Goal: Task Accomplishment & Management: Manage account settings

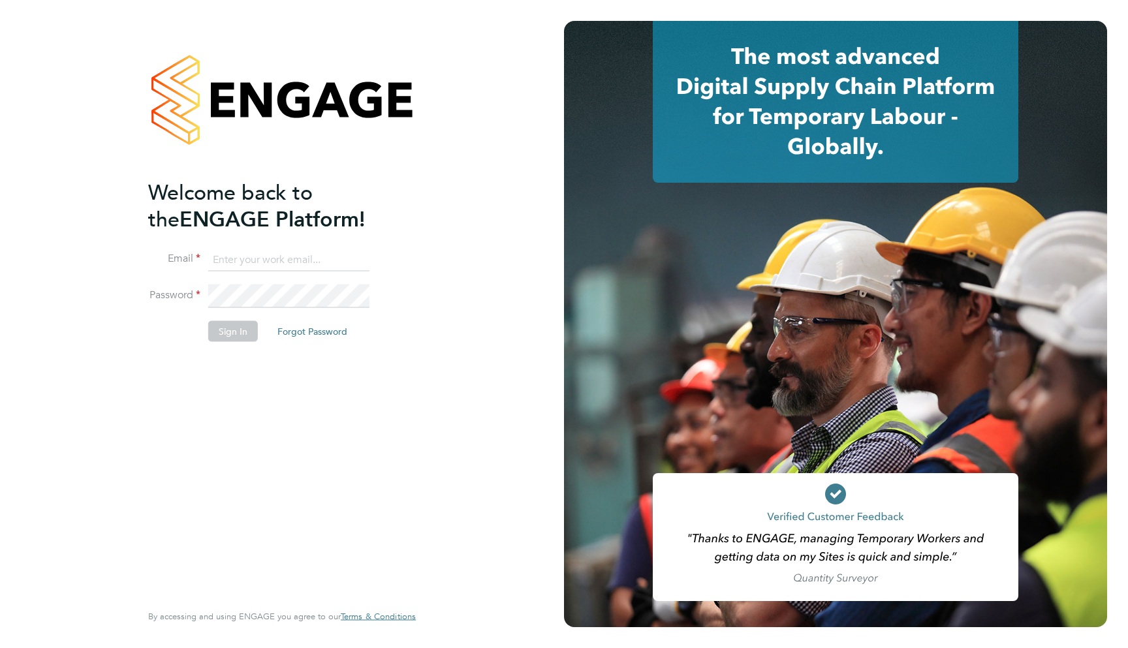
click at [268, 269] on input at bounding box center [288, 260] width 161 height 24
click at [249, 259] on input at bounding box center [288, 260] width 161 height 24
click at [242, 261] on input at bounding box center [288, 260] width 161 height 24
click at [417, 261] on div "Welcome back to the ENGAGE Platform! Email Password Sign In Forgot Password Ent…" at bounding box center [282, 324] width 320 height 648
click at [263, 257] on input at bounding box center [288, 260] width 161 height 24
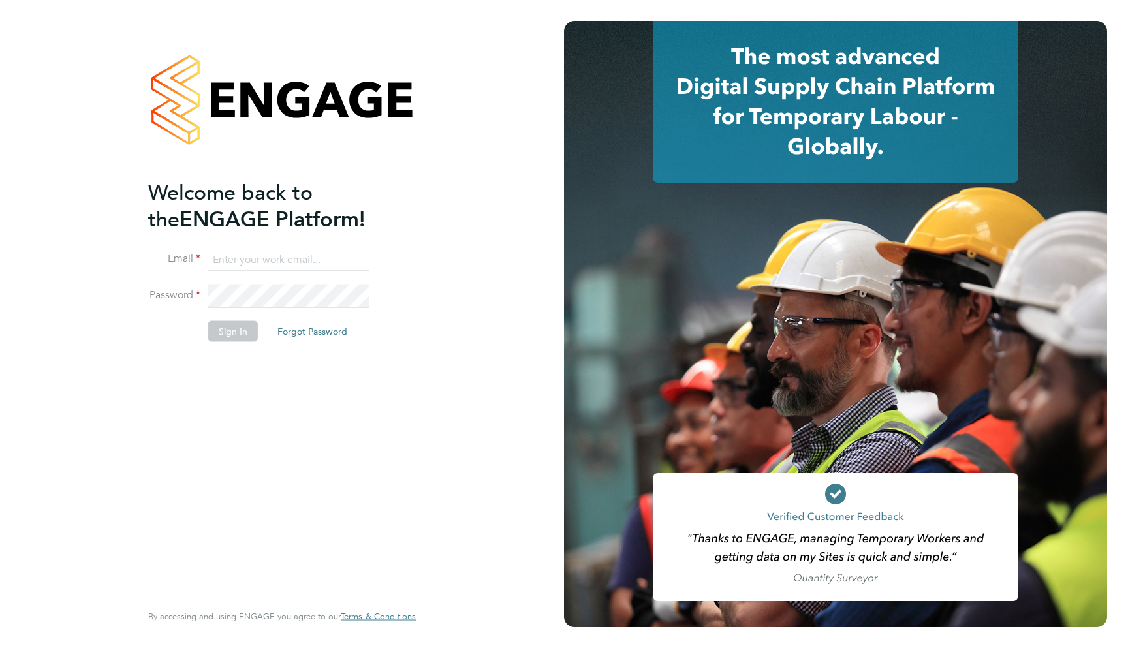
click at [540, 224] on div "Welcome back to the ENGAGE Platform! Email Password Sign In Forgot Password Ent…" at bounding box center [282, 324] width 564 height 648
click at [599, 231] on div at bounding box center [835, 324] width 543 height 606
click at [309, 256] on input at bounding box center [288, 260] width 161 height 24
type input "support@engagelabs.io"
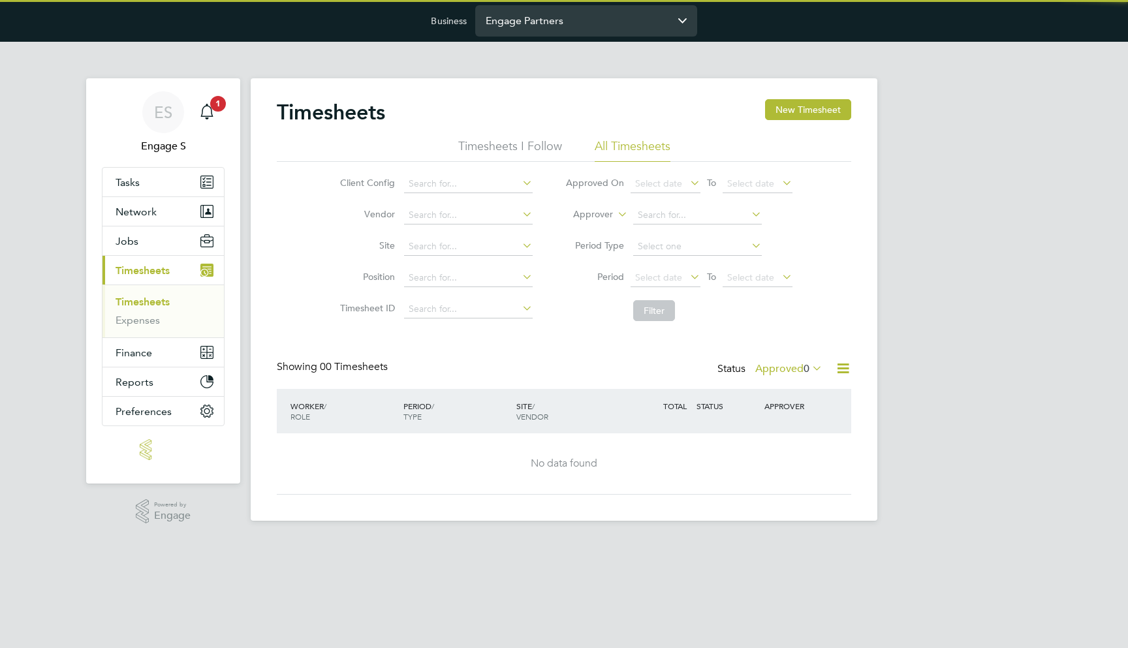
click at [522, 20] on input "Engage Partners" at bounding box center [586, 20] width 222 height 31
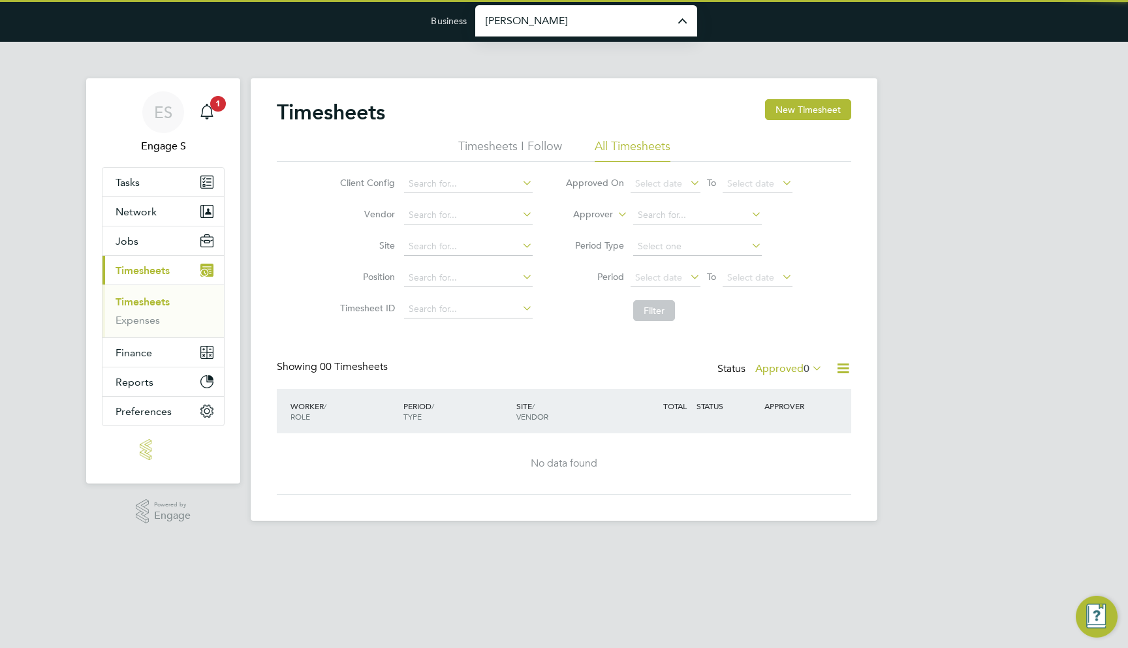
type input "[PERSON_NAME] Construction & Infrastructure Ltd"
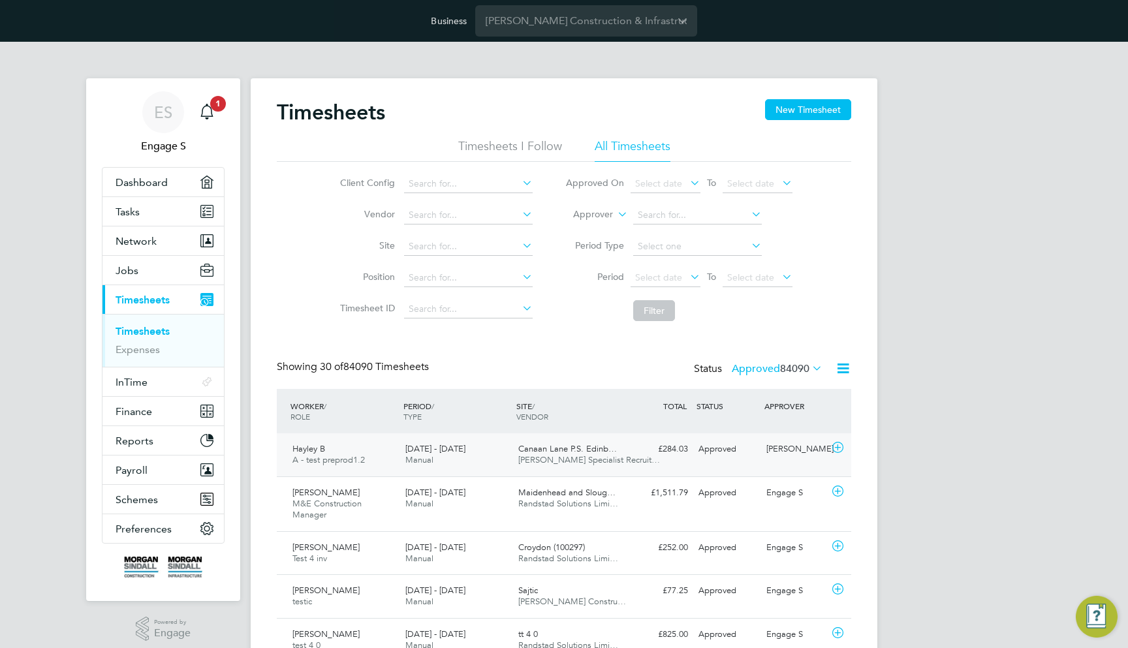
click at [674, 446] on div "£284.03 Approved" at bounding box center [659, 450] width 68 height 22
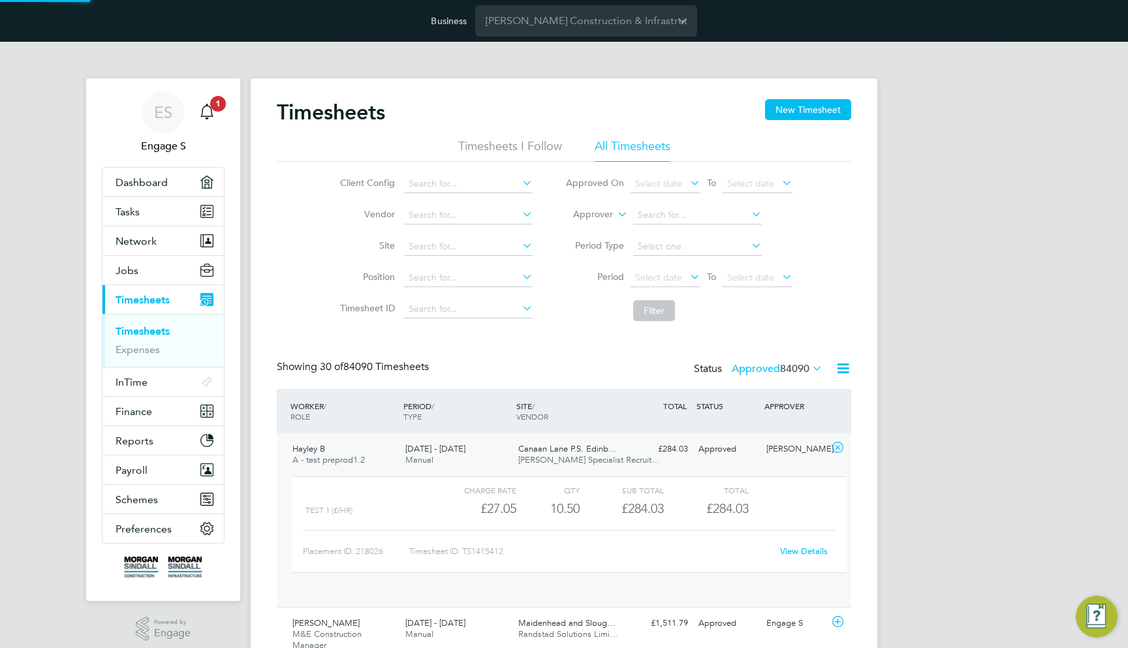
scroll to position [22, 127]
click at [804, 544] on div "View Details" at bounding box center [804, 551] width 64 height 21
click at [804, 546] on link "View Details" at bounding box center [804, 551] width 48 height 11
click at [169, 381] on button "InTime .st0{fill-rule:evenodd;clip-rule:evenodd;}" at bounding box center [162, 382] width 121 height 29
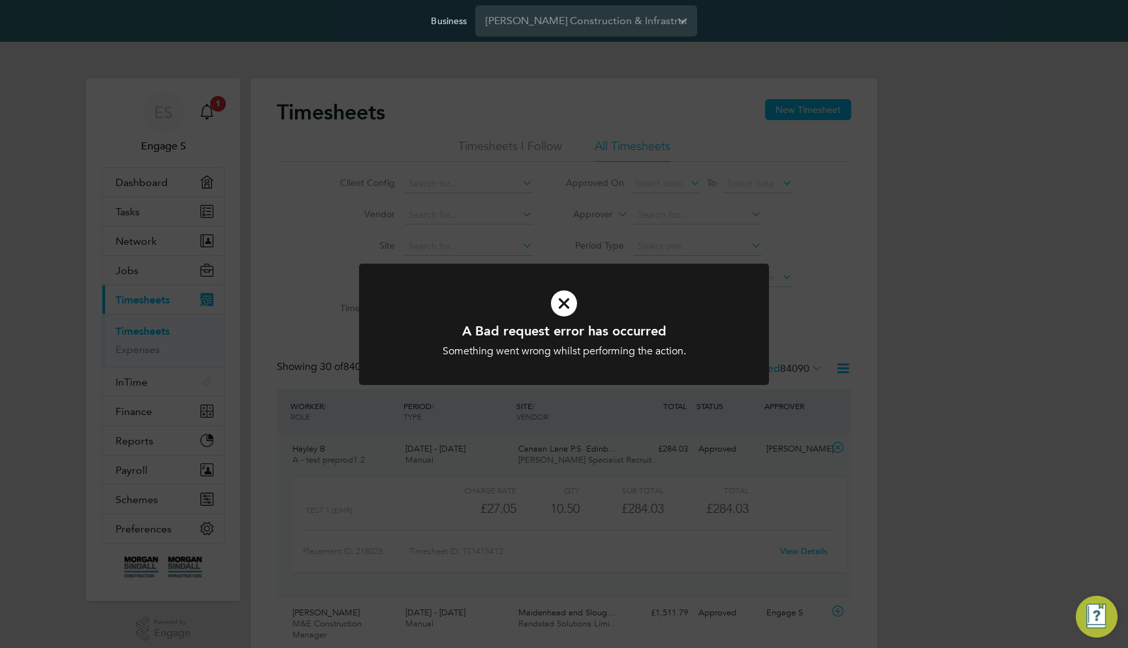
click at [163, 411] on div "A Bad request error has occurred Something went wrong whilst performing the act…" at bounding box center [564, 324] width 1128 height 648
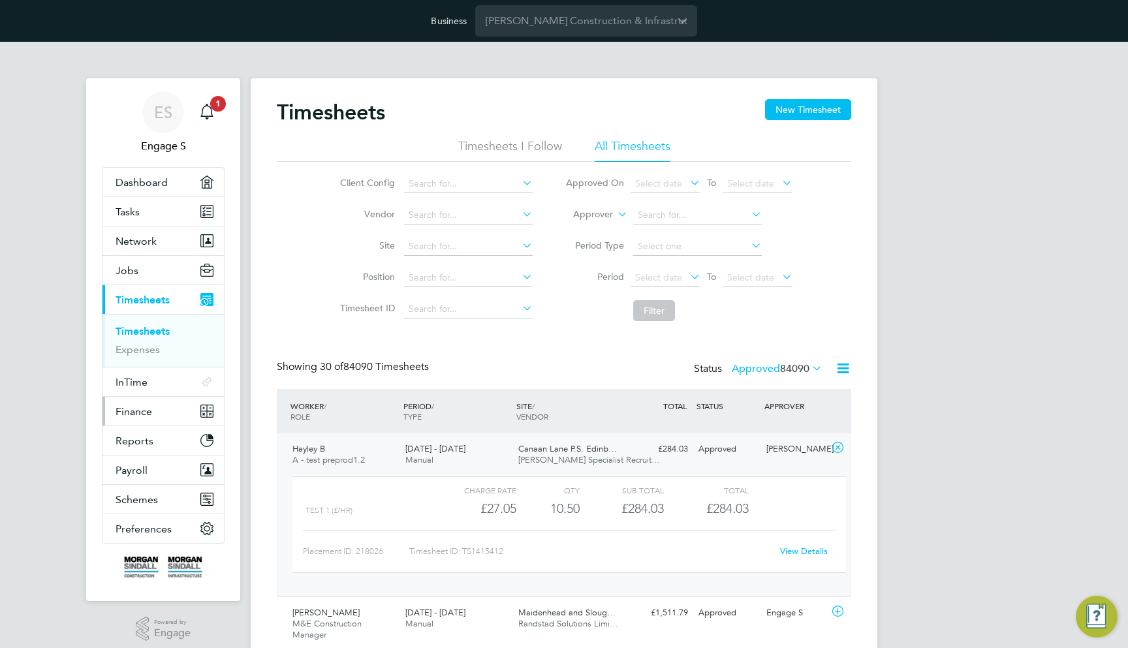
click at [155, 413] on button "Finance" at bounding box center [162, 411] width 121 height 29
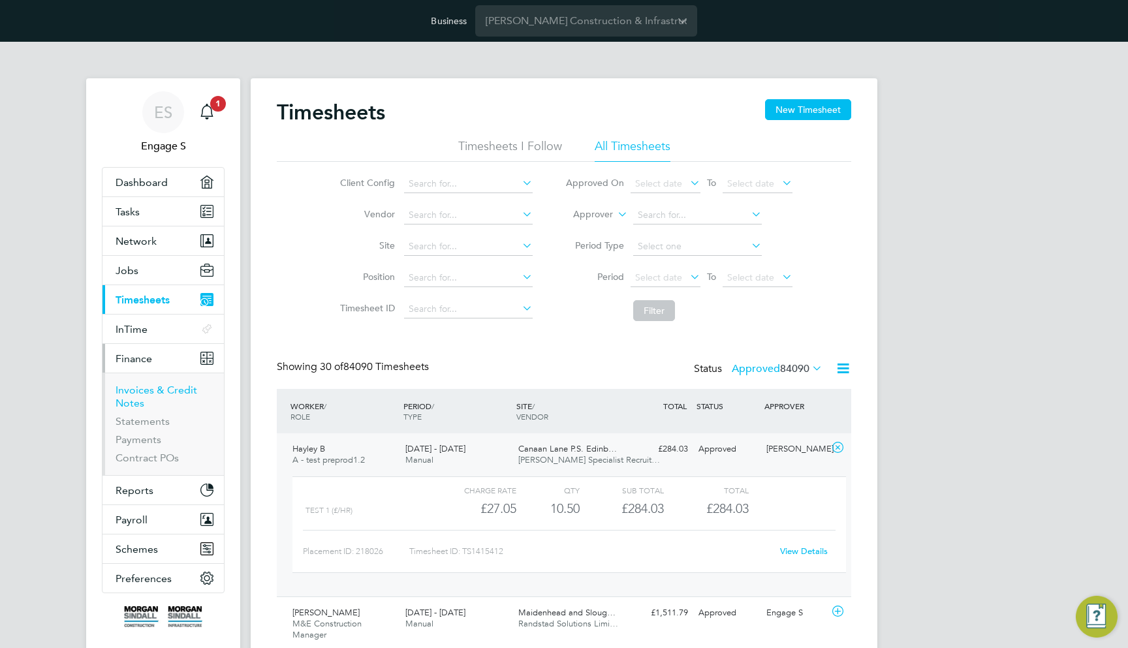
click at [149, 393] on link "Invoices & Credit Notes" at bounding box center [157, 396] width 82 height 25
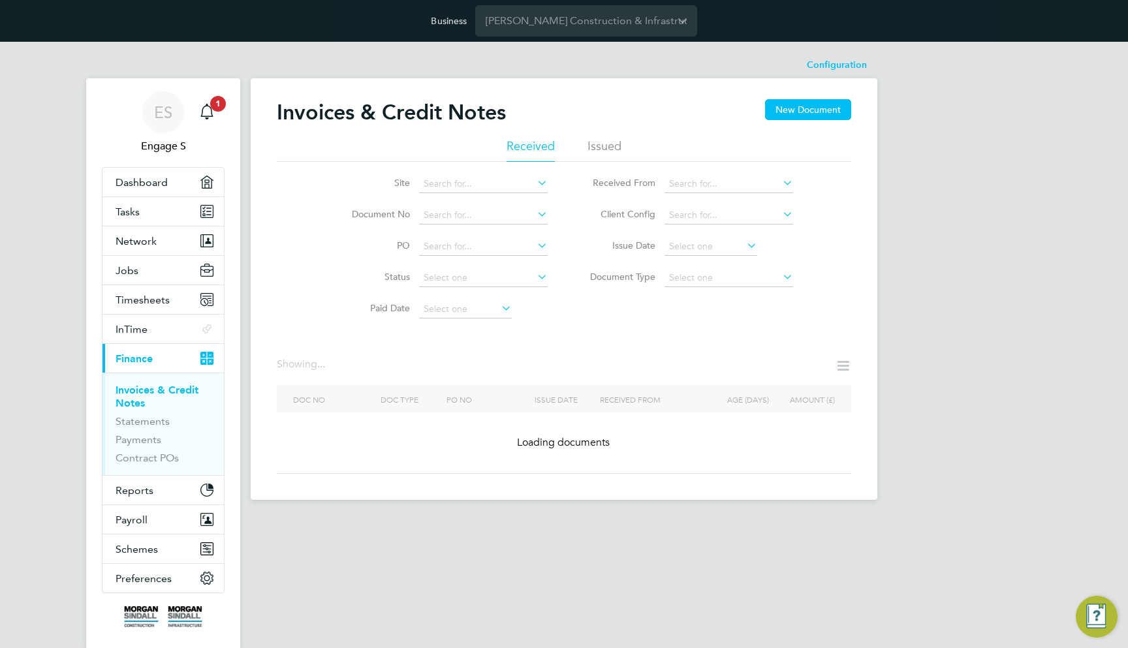
click at [560, 462] on div "Invoices & Credit Notes New Document Received Issued Site Document No PO Status…" at bounding box center [564, 286] width 574 height 375
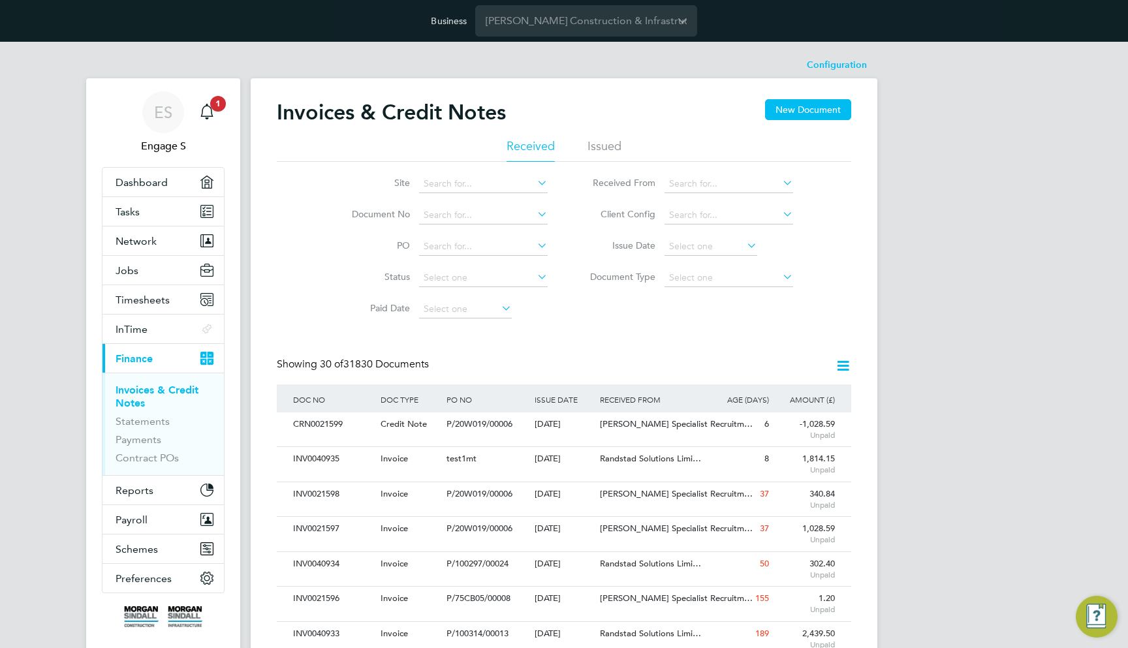
scroll to position [24, 110]
click at [516, 428] on div "P/20W019/00006" at bounding box center [486, 425] width 87 height 24
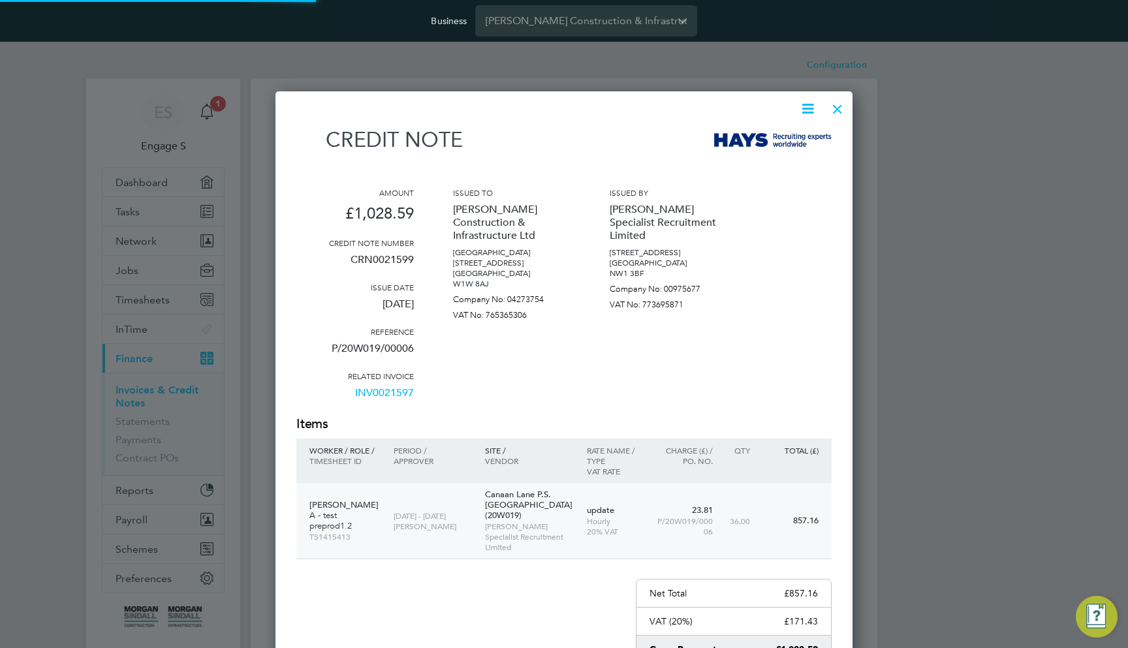
scroll to position [719, 578]
click at [806, 114] on icon at bounding box center [808, 109] width 16 height 16
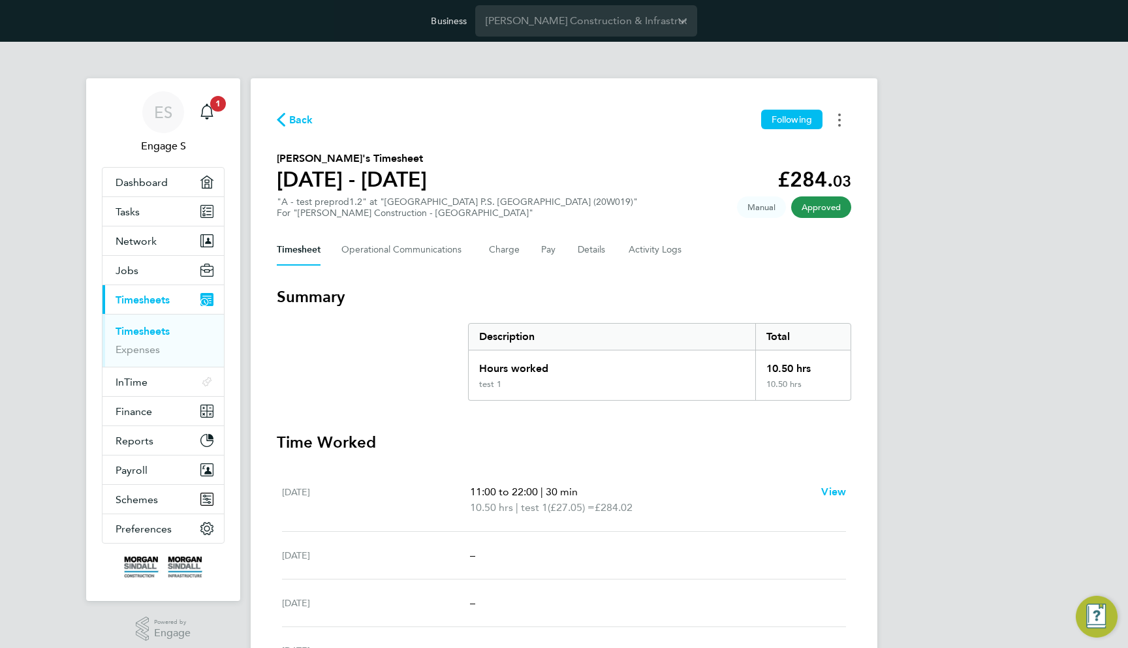
click at [841, 123] on button "Timesheets Menu" at bounding box center [840, 120] width 24 height 20
click at [868, 126] on div "Back Following Download timesheet Hayley B's Timesheet 09 - 15 Aug 2025 £284. 0…" at bounding box center [564, 495] width 627 height 834
click at [838, 129] on button "Timesheets Menu" at bounding box center [840, 120] width 24 height 20
